Goal: Information Seeking & Learning: Learn about a topic

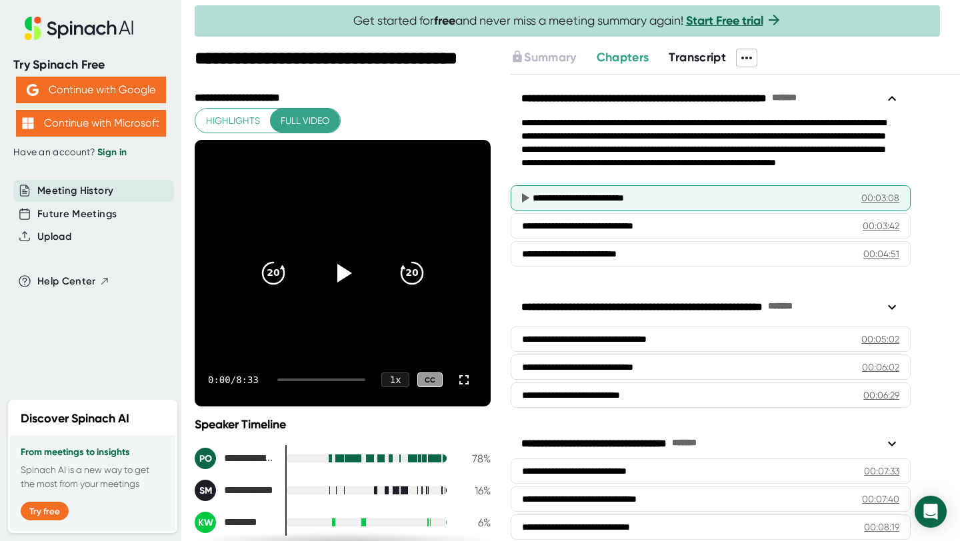
click at [882, 199] on div "00:03:08" at bounding box center [880, 197] width 38 height 13
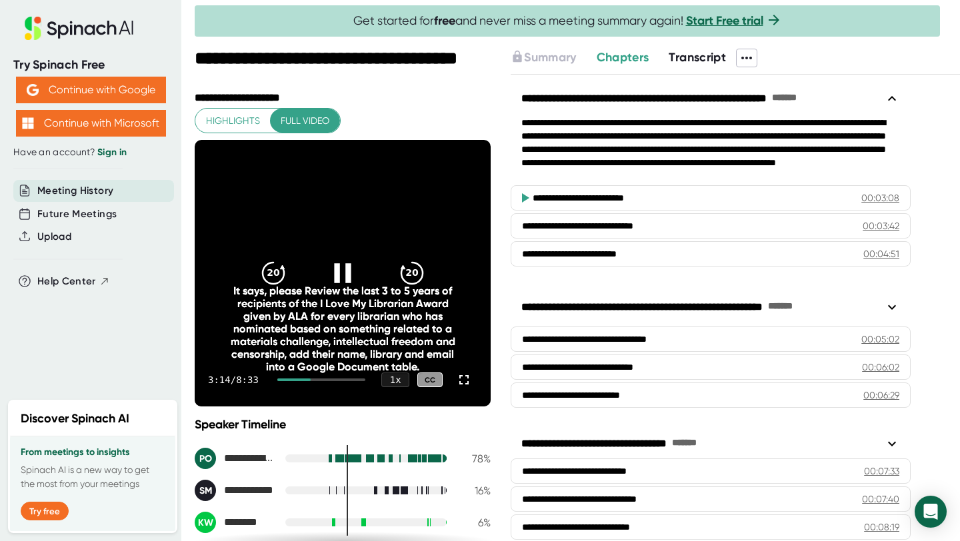
click at [337, 273] on icon at bounding box center [342, 272] width 17 height 19
click at [347, 253] on div at bounding box center [343, 273] width 56 height 56
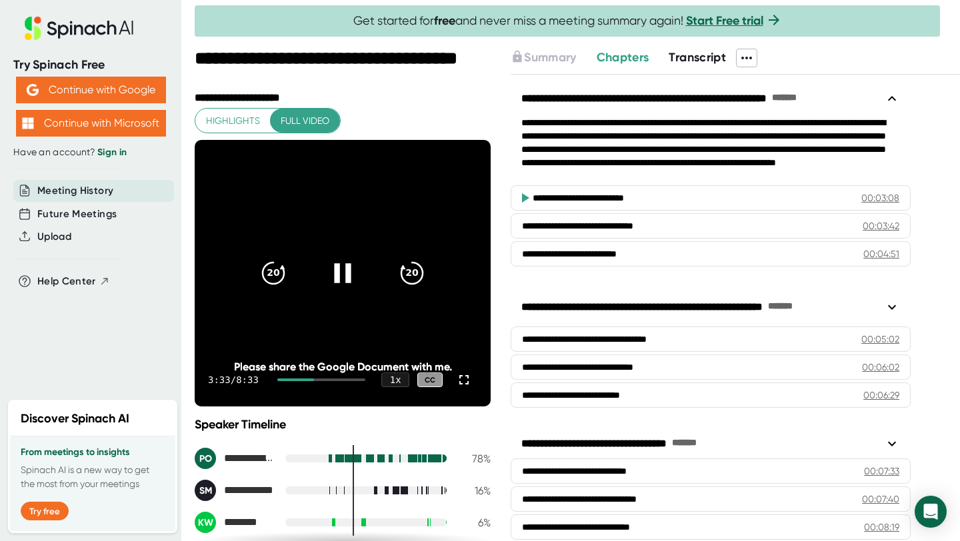
click at [350, 274] on icon at bounding box center [342, 273] width 33 height 33
